Goal: Book appointment/travel/reservation

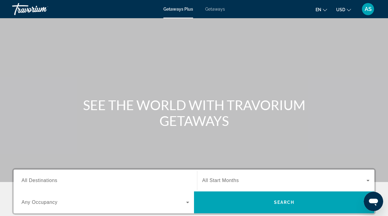
click at [213, 8] on span "Getaways" at bounding box center [215, 9] width 20 height 5
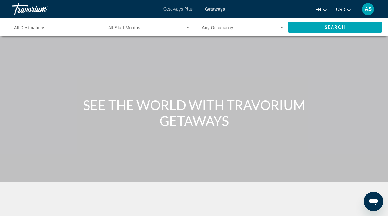
click at [213, 8] on div "Skip to main content Getaways Plus Getaways en English Español Français Italian…" at bounding box center [194, 108] width 388 height 216
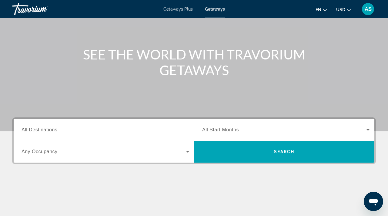
scroll to position [50, 0]
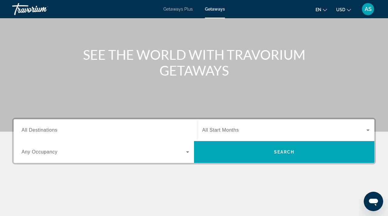
click at [51, 127] on span "All Destinations" at bounding box center [40, 129] width 36 height 5
click at [51, 127] on input "Destination All Destinations" at bounding box center [106, 130] width 168 height 7
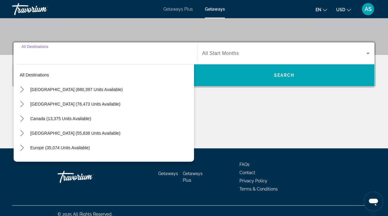
scroll to position [134, 0]
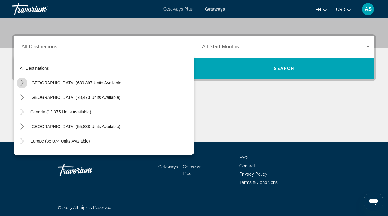
click at [22, 82] on icon "Toggle United States (680,397 units available) submenu" at bounding box center [22, 83] width 6 height 6
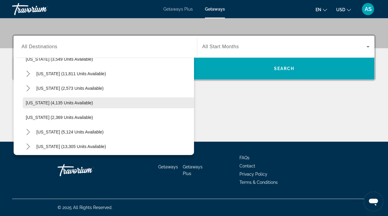
scroll to position [343, 0]
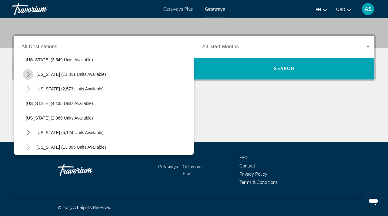
click at [27, 71] on icon "Toggle Nevada (11,811 units available) submenu" at bounding box center [28, 74] width 6 height 6
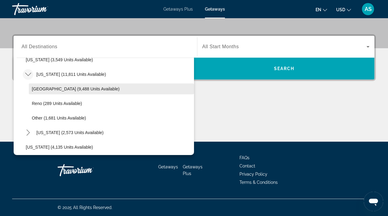
click at [46, 89] on span "Las Vegas (9,488 units available)" at bounding box center [76, 88] width 88 height 5
type input "**********"
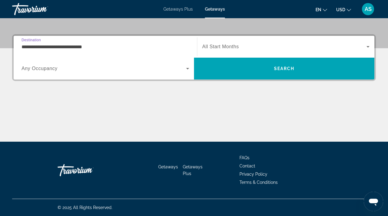
click at [46, 89] on div "**********" at bounding box center [194, 87] width 388 height 107
click at [227, 49] on span "All Start Months" at bounding box center [220, 46] width 37 height 5
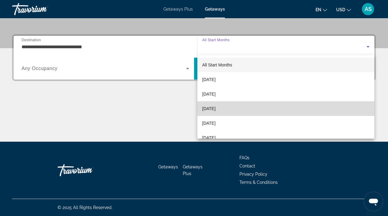
click at [216, 107] on span "December 2025" at bounding box center [208, 108] width 13 height 7
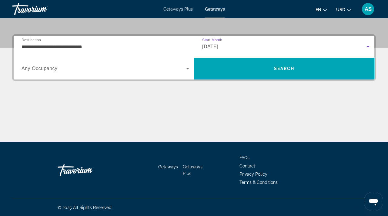
click at [186, 68] on icon "Search widget" at bounding box center [187, 68] width 7 height 7
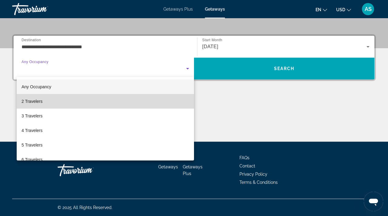
click at [37, 101] on span "2 Travelers" at bounding box center [32, 101] width 21 height 7
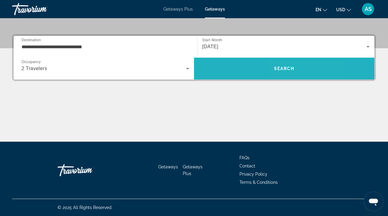
click at [283, 68] on span "Search" at bounding box center [284, 68] width 21 height 5
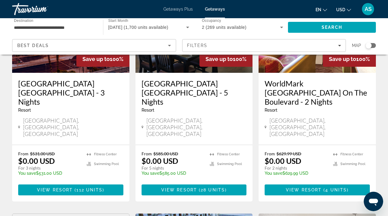
scroll to position [99, 0]
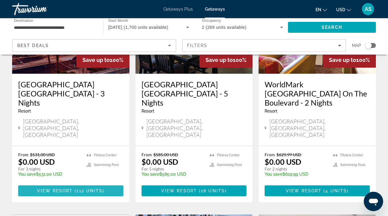
click at [78, 188] on span "112 units" at bounding box center [89, 190] width 26 height 5
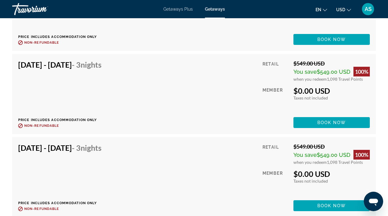
scroll to position [2387, 0]
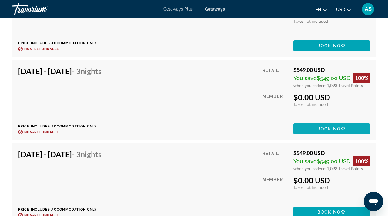
click at [352, 128] on span "Main content" at bounding box center [331, 129] width 76 height 15
